Goal: Transaction & Acquisition: Subscribe to service/newsletter

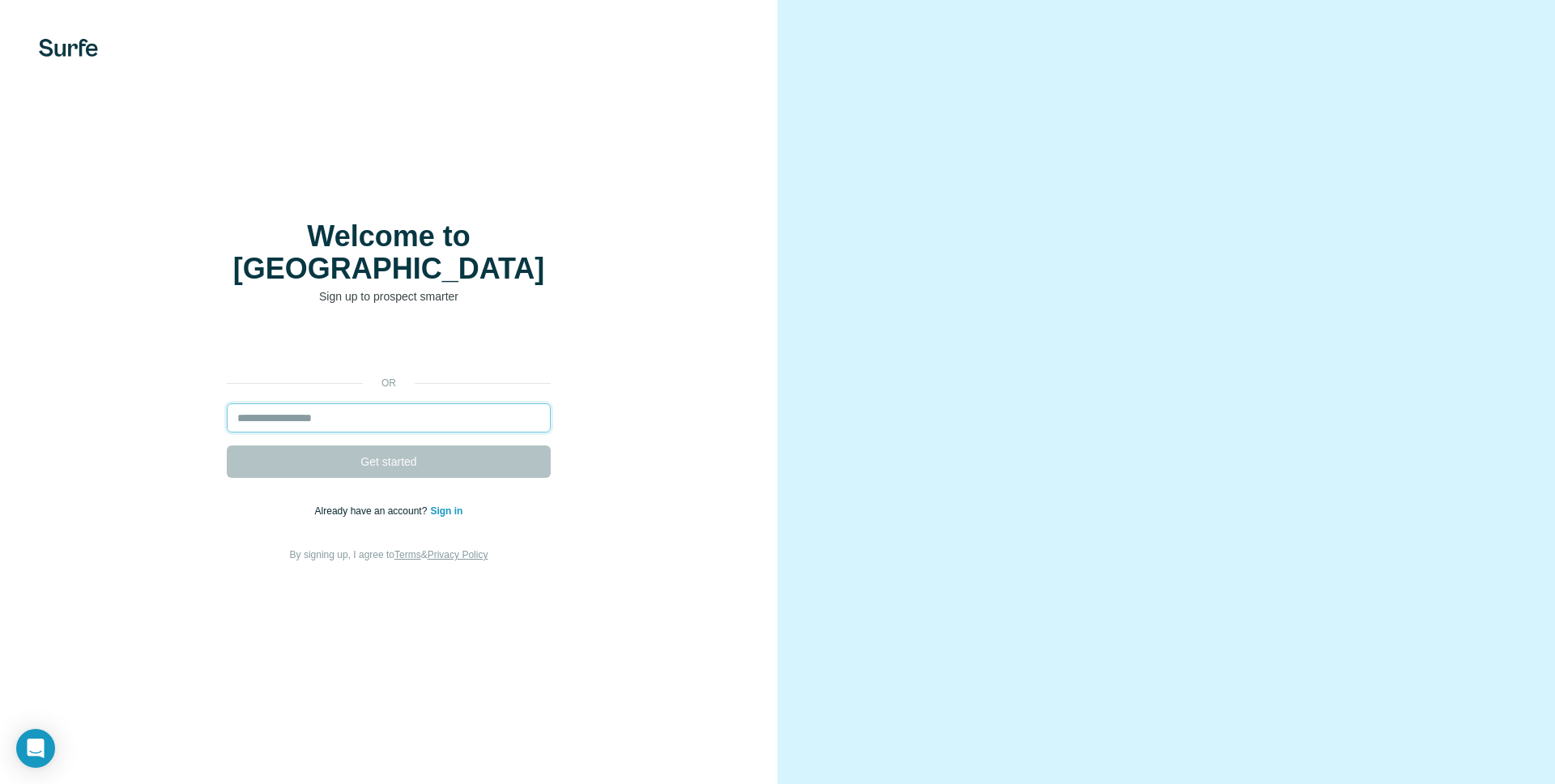
click at [426, 403] on input "email" at bounding box center [388, 417] width 324 height 29
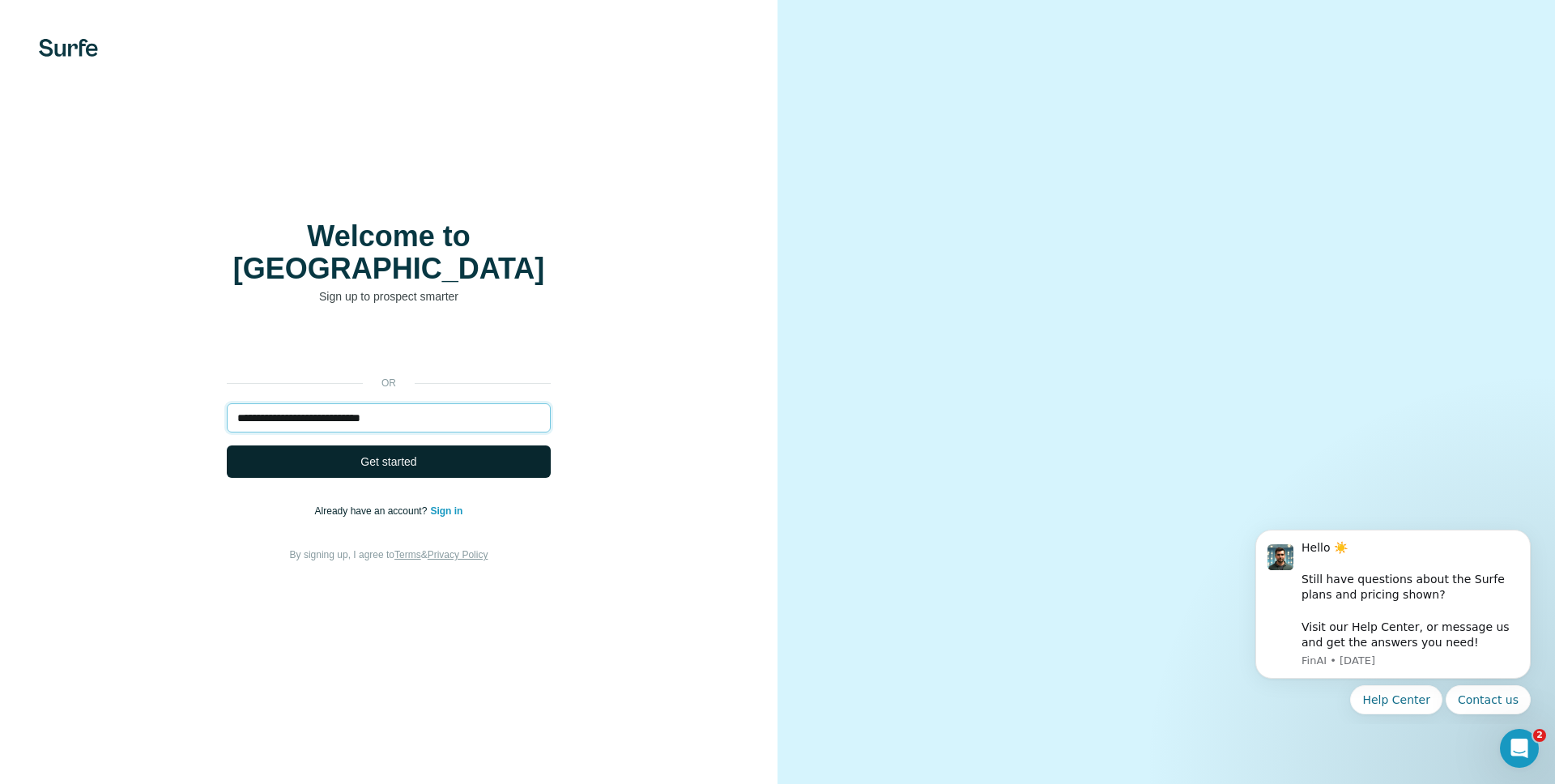
type input "**********"
click at [410, 454] on span "Get started" at bounding box center [388, 462] width 55 height 17
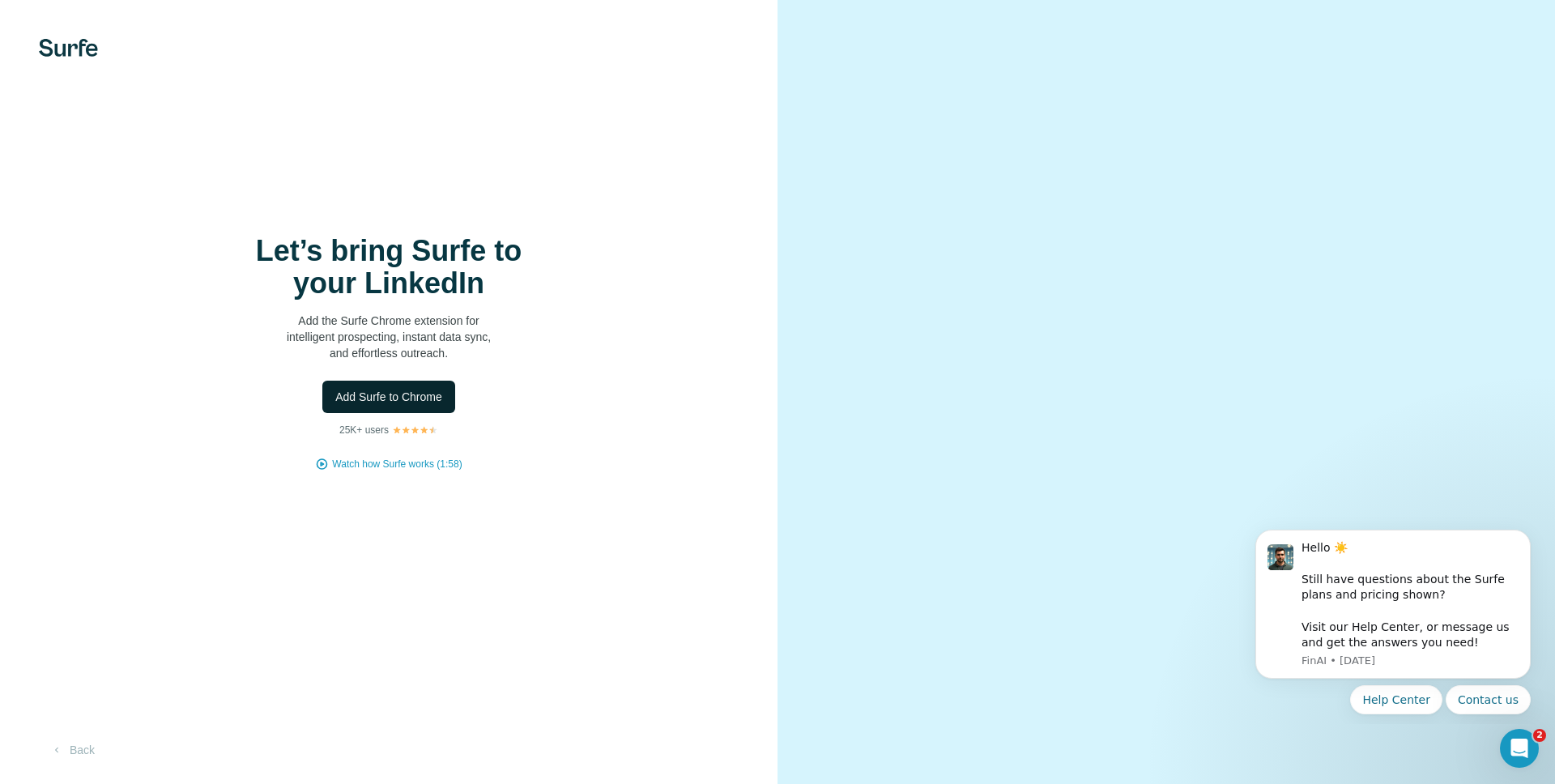
click at [401, 398] on span "Add Surfe to Chrome" at bounding box center [388, 397] width 107 height 17
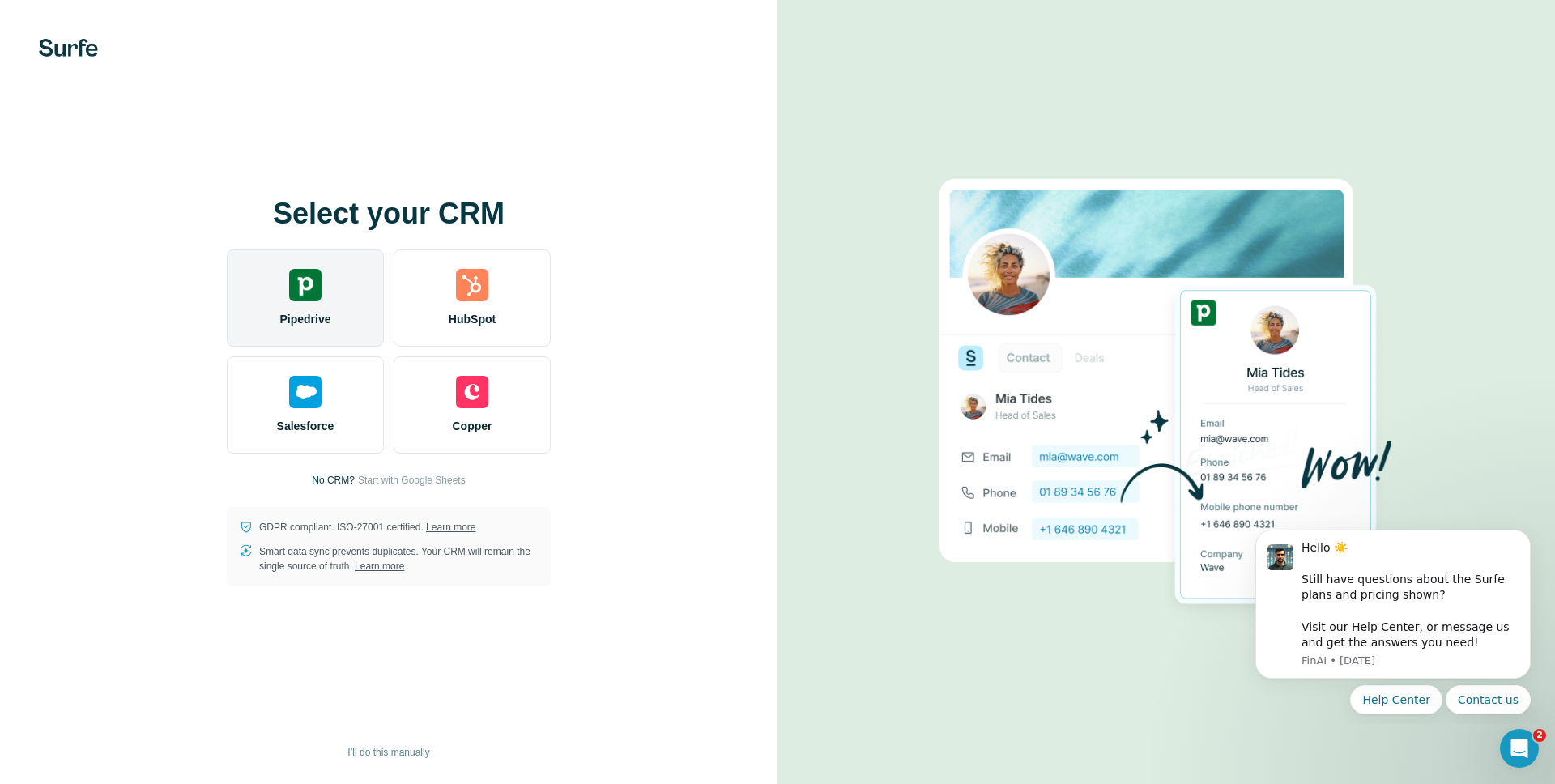
click at [314, 307] on div "Pipedrive" at bounding box center [306, 297] width 157 height 97
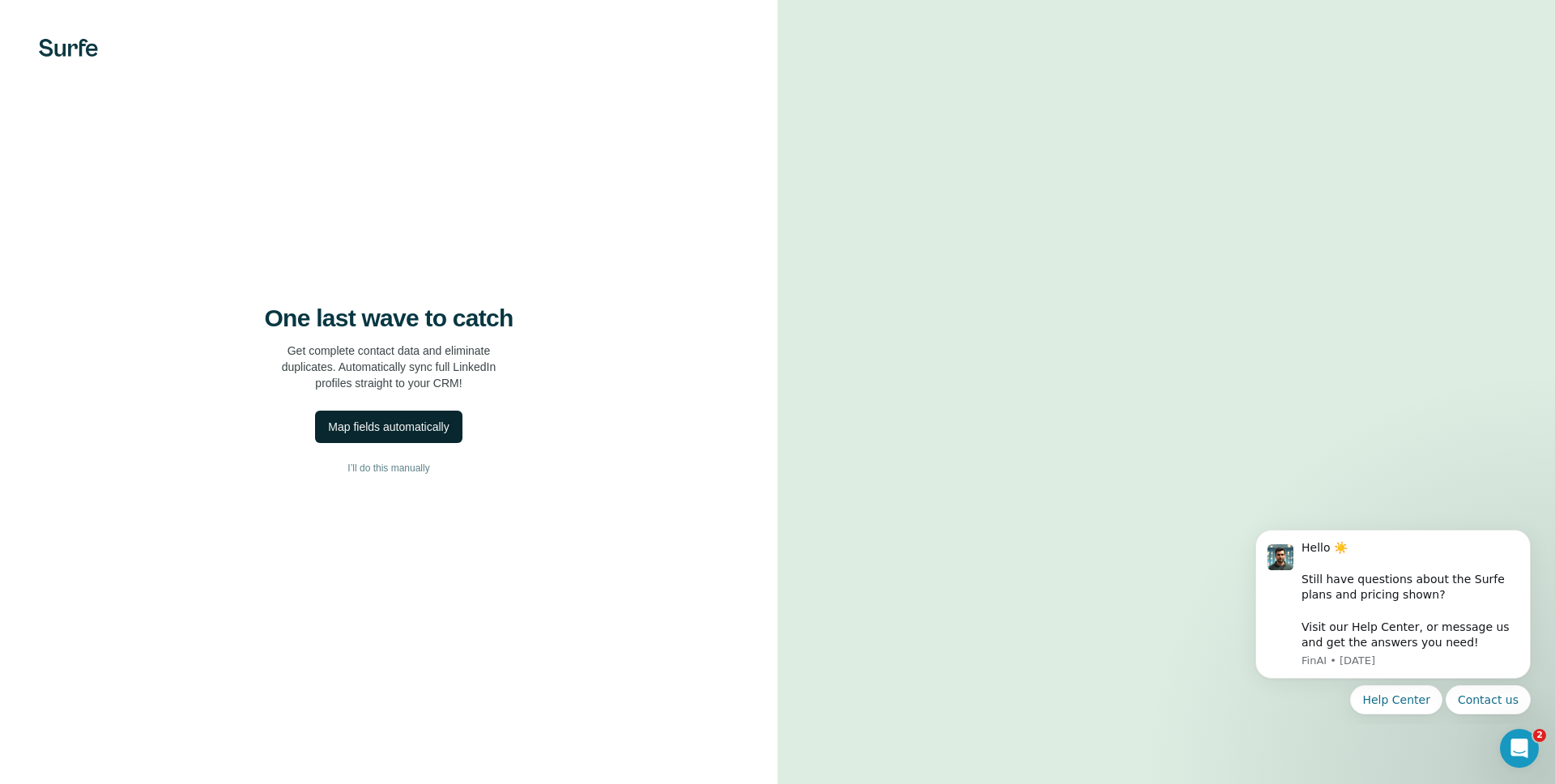
click at [363, 420] on div "Map fields automatically" at bounding box center [388, 427] width 121 height 17
